Goal: Transaction & Acquisition: Purchase product/service

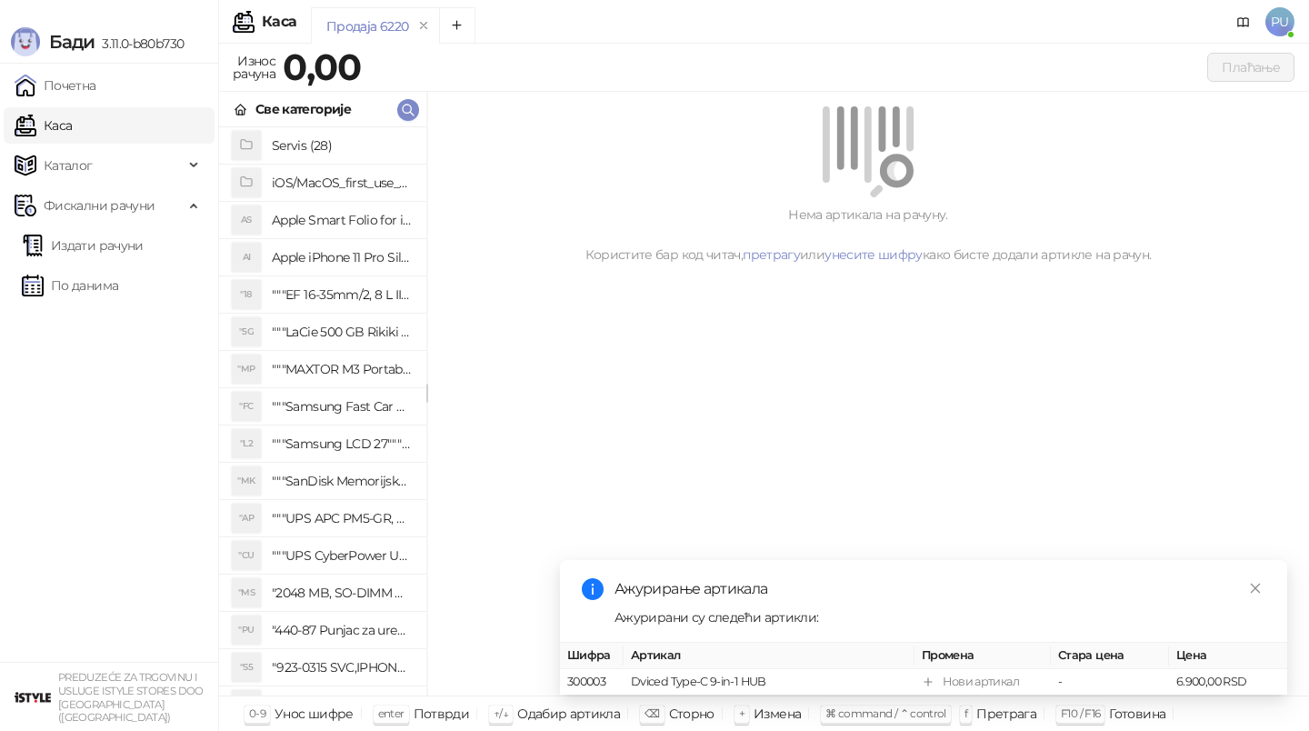
click at [413, 105] on icon "button" at bounding box center [408, 110] width 15 height 15
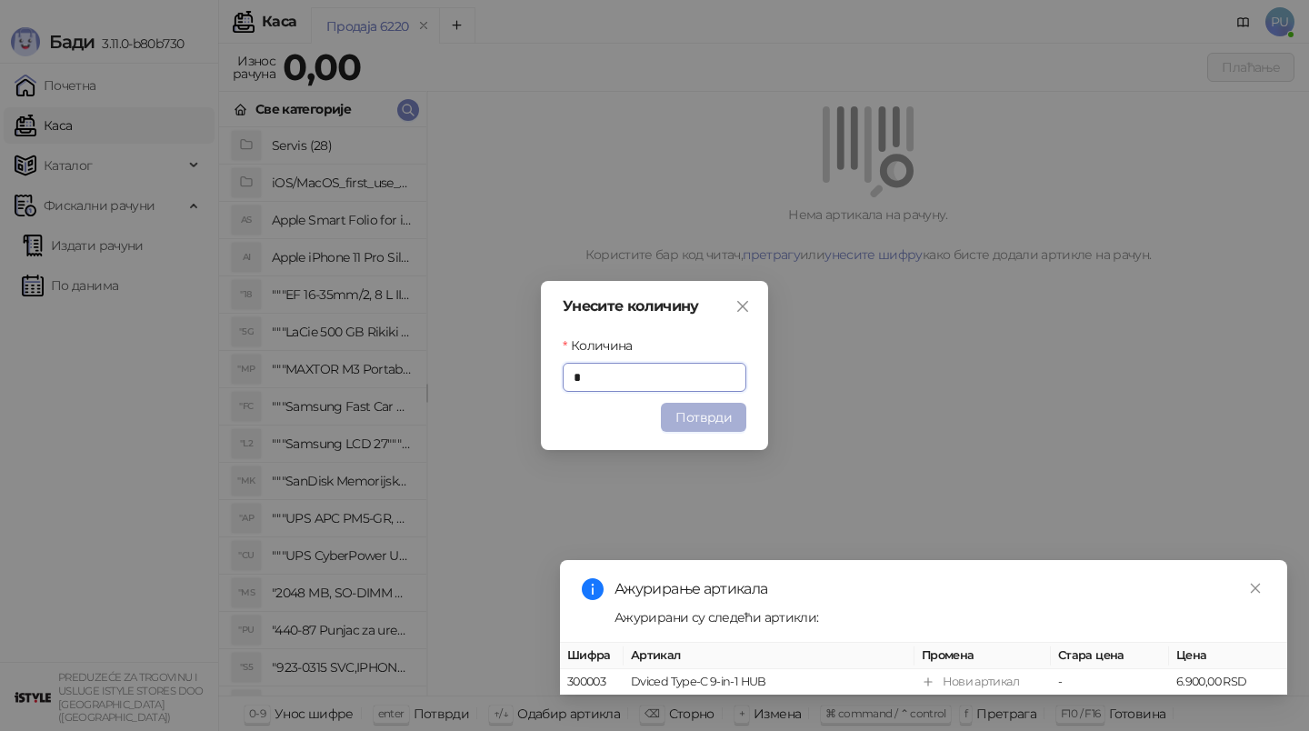
click at [698, 404] on button "Потврди" at bounding box center [703, 417] width 85 height 29
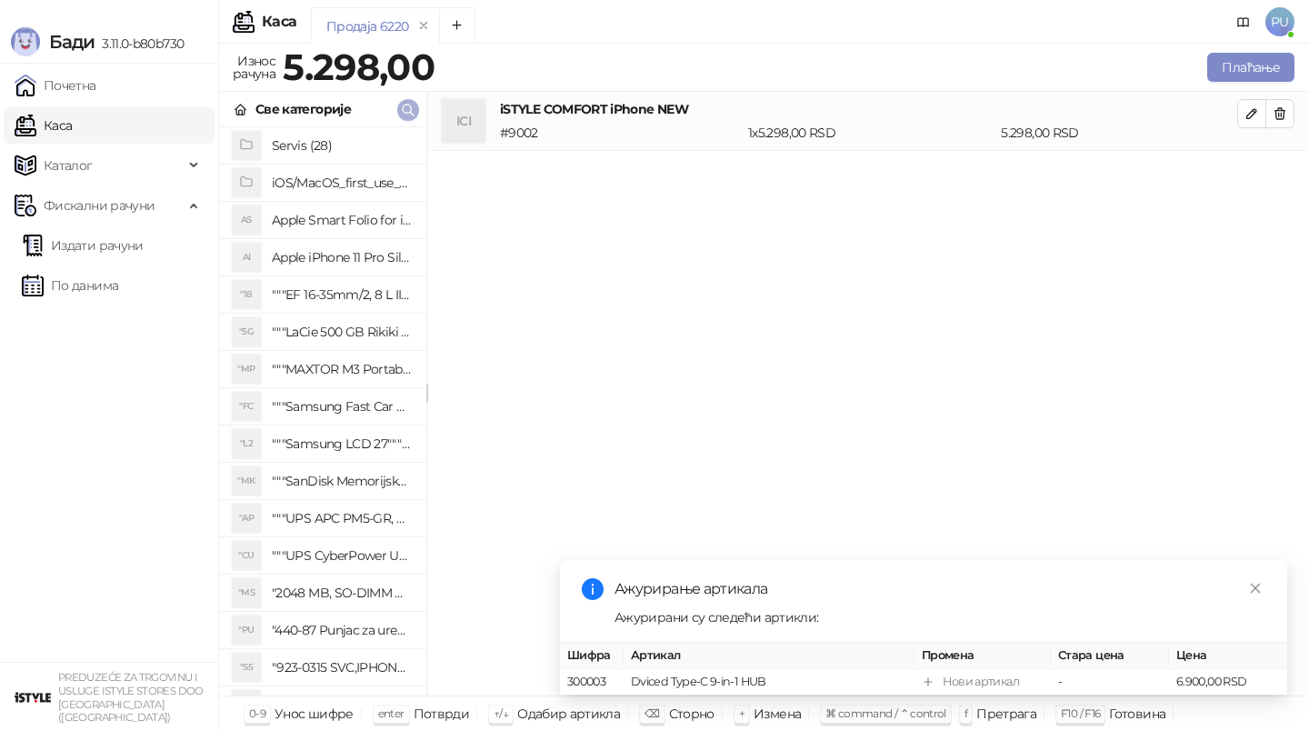
click at [415, 115] on button "button" at bounding box center [408, 110] width 22 height 22
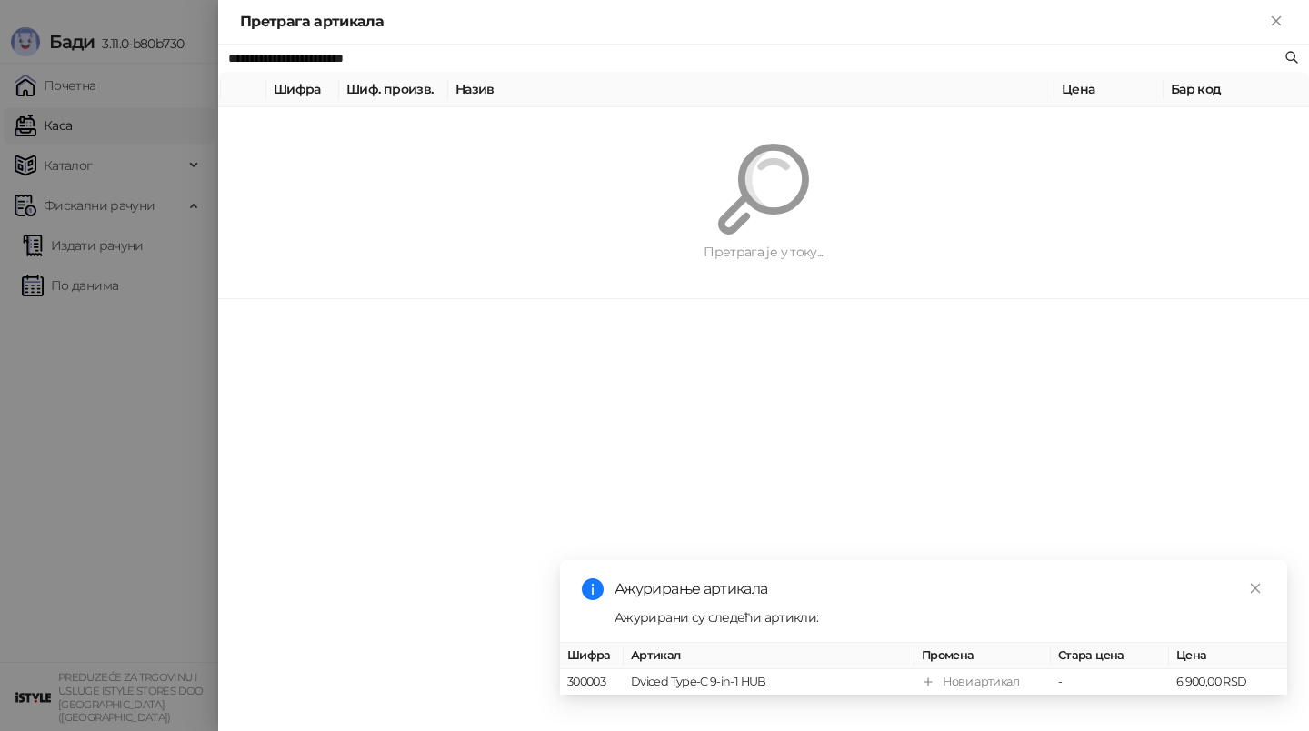
paste input "text"
type input "**********"
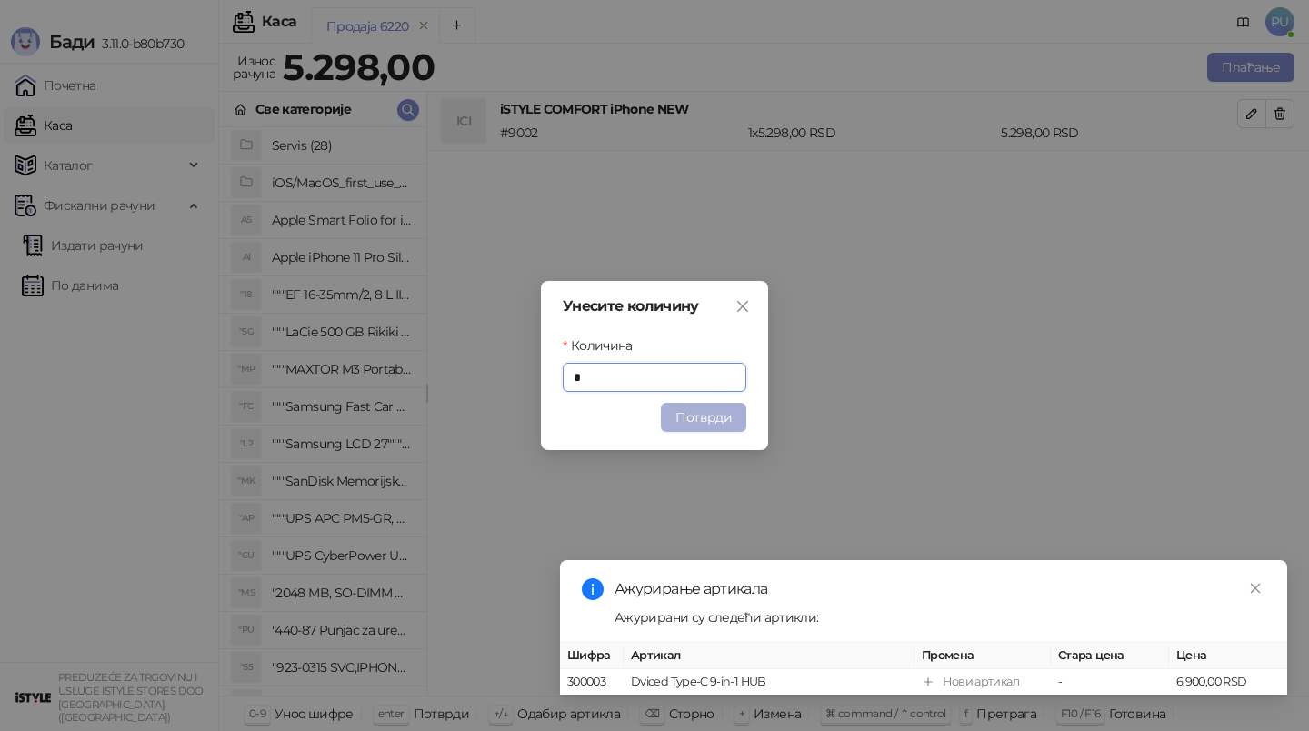
click at [722, 419] on button "Потврди" at bounding box center [703, 417] width 85 height 29
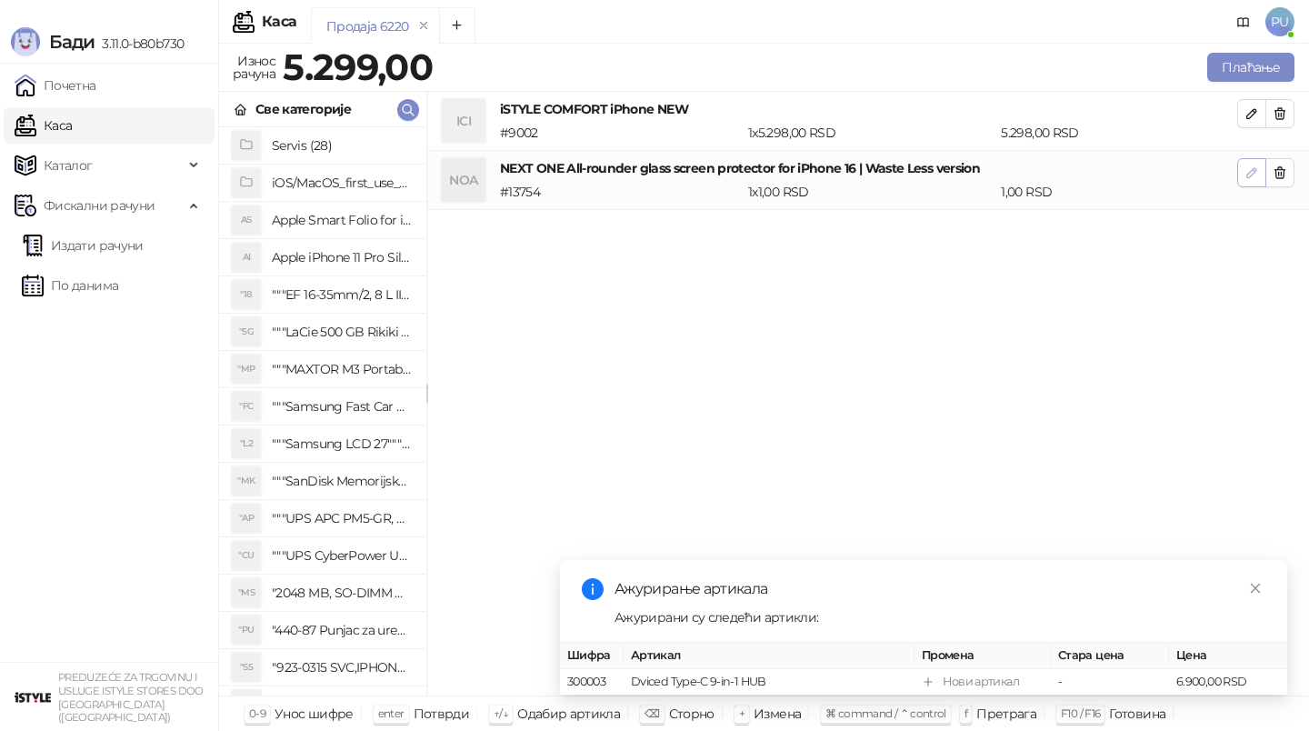
click at [1247, 172] on icon "button" at bounding box center [1251, 172] width 15 height 15
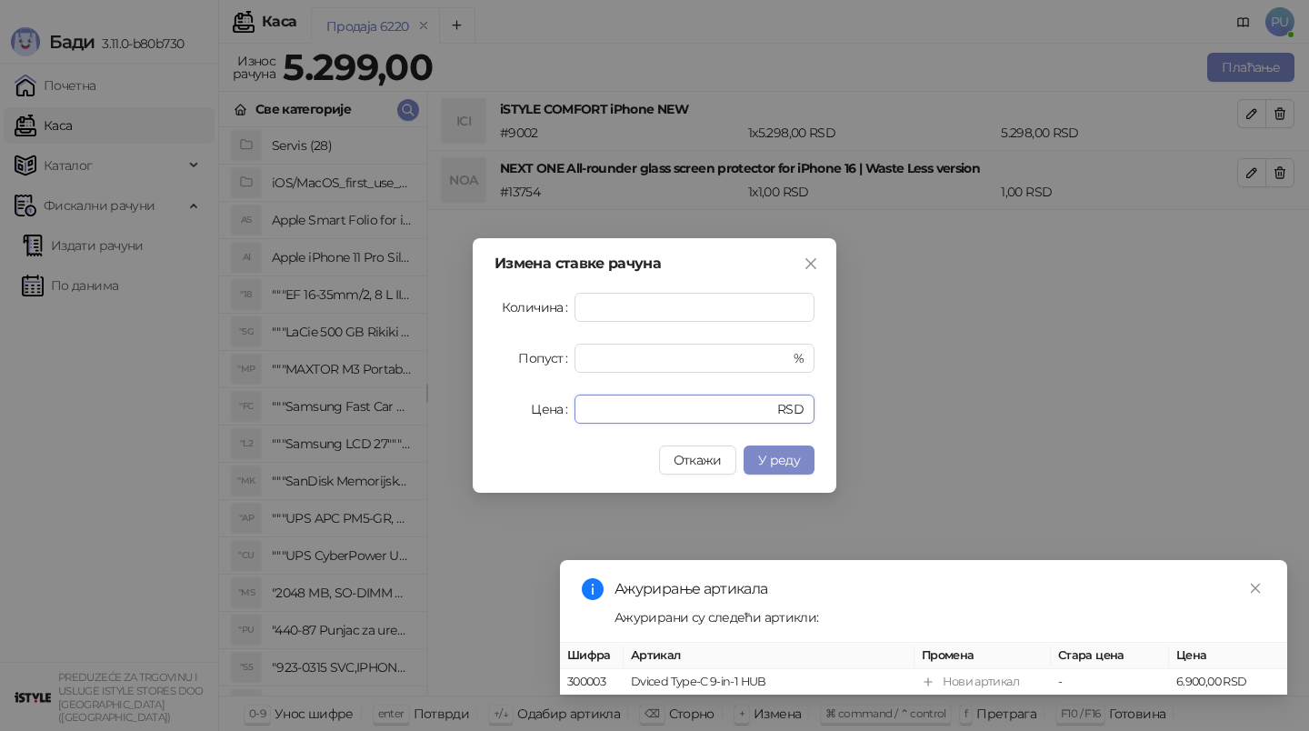
drag, startPoint x: 609, startPoint y: 407, endPoint x: 328, endPoint y: 407, distance: 280.9
click at [334, 407] on div "Измена ставке рачуна Количина * Попуст * % Цена * RSD Откажи У реду" at bounding box center [654, 365] width 1309 height 731
type input "*"
click at [758, 454] on button "У реду" at bounding box center [779, 459] width 71 height 29
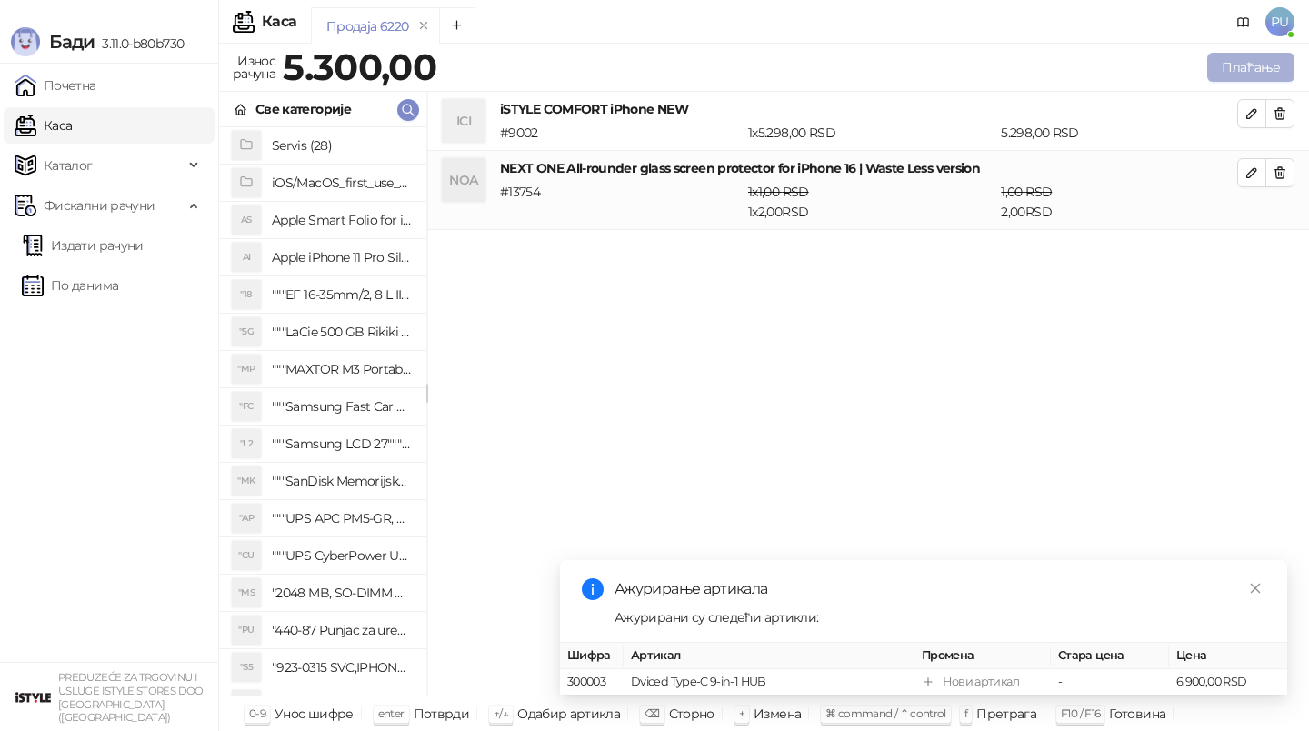
click at [1253, 54] on button "Плаћање" at bounding box center [1250, 67] width 87 height 29
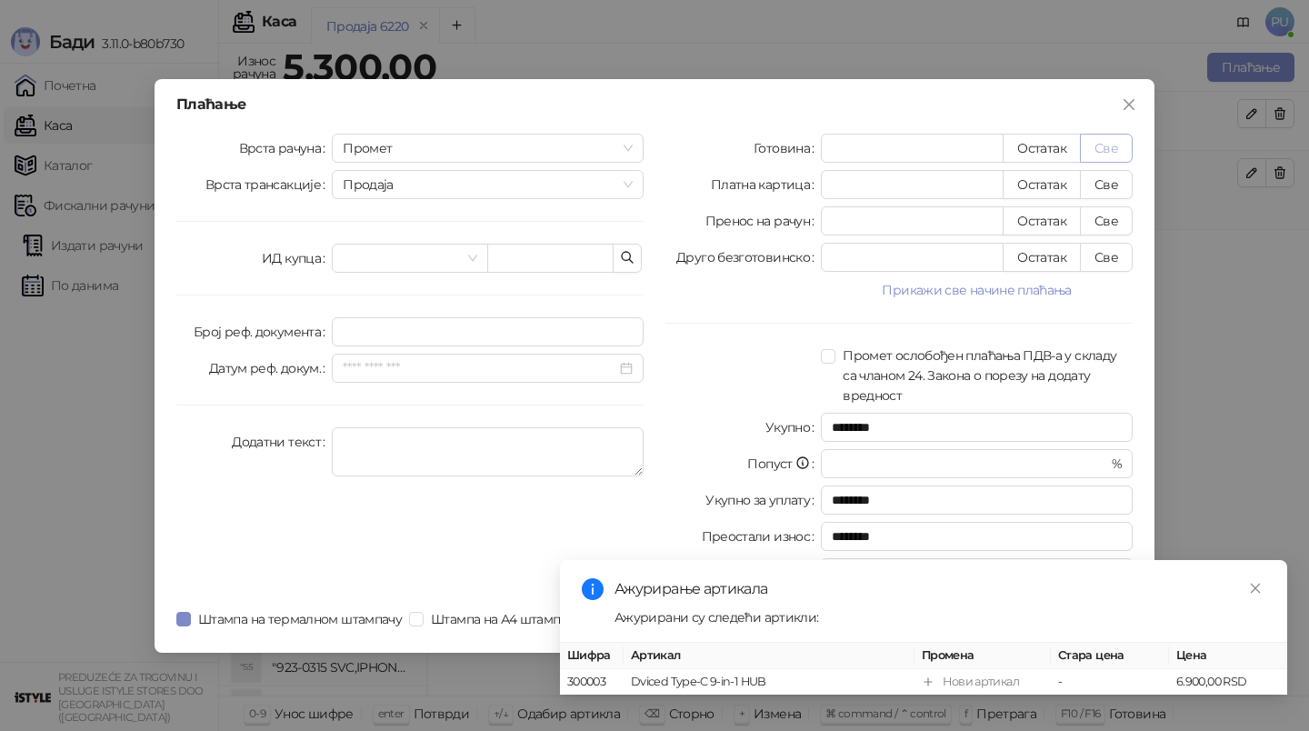
click at [1102, 157] on button "Све" at bounding box center [1106, 148] width 53 height 29
type input "****"
click at [1258, 576] on div "Ажурирање артикала Ажурирани су следећи артикли: Шифра Артикал Промена Стара це…" at bounding box center [923, 627] width 727 height 135
click at [1256, 597] on link "Close" at bounding box center [1255, 588] width 20 height 20
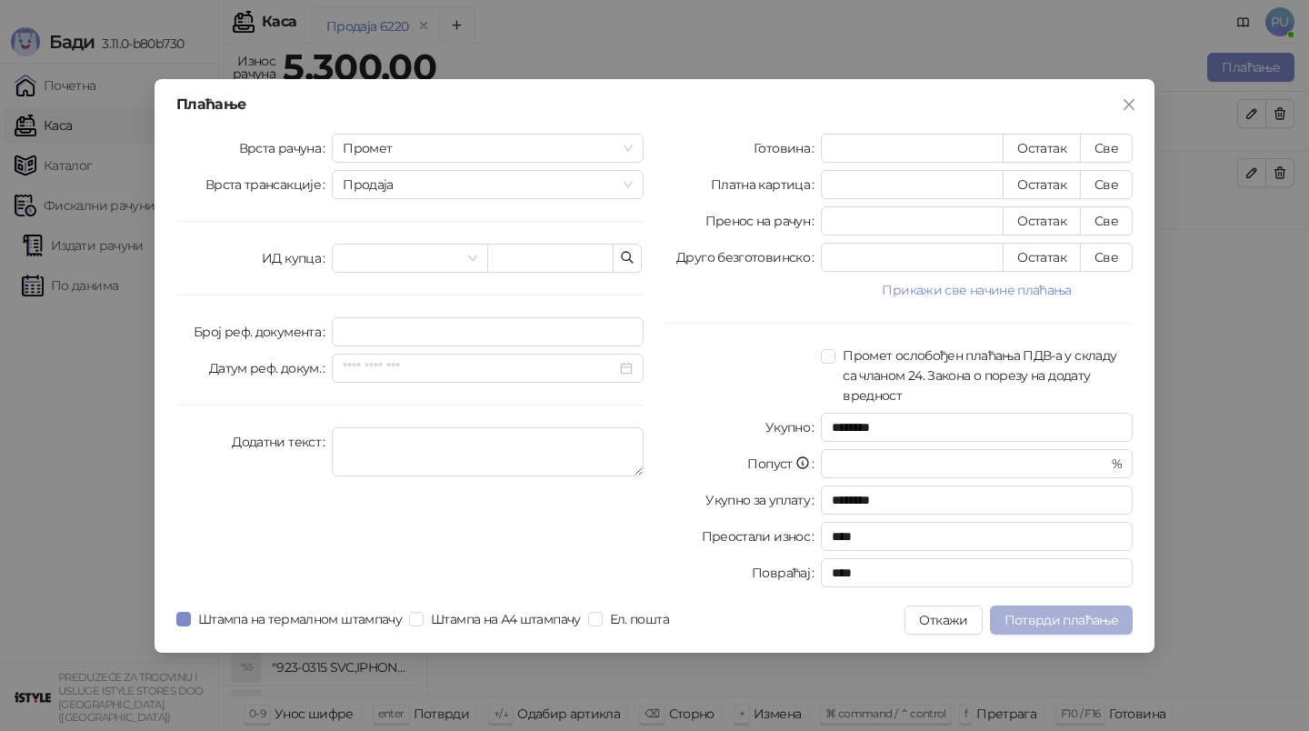
click at [1069, 633] on button "Потврди плаћање" at bounding box center [1061, 619] width 143 height 29
